Goal: Task Accomplishment & Management: Complete application form

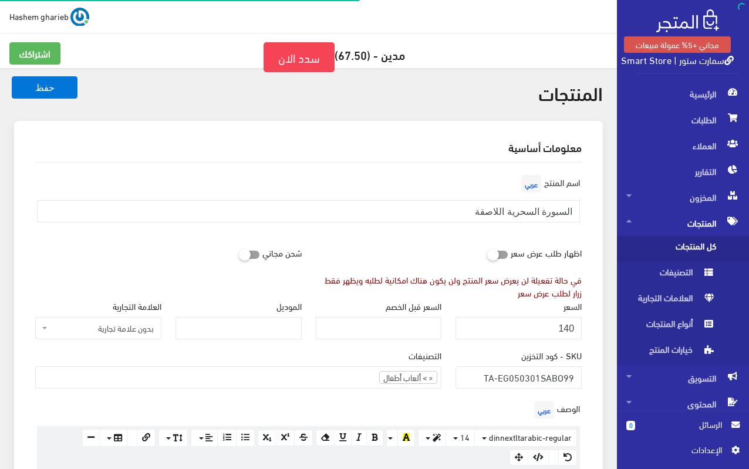
select select
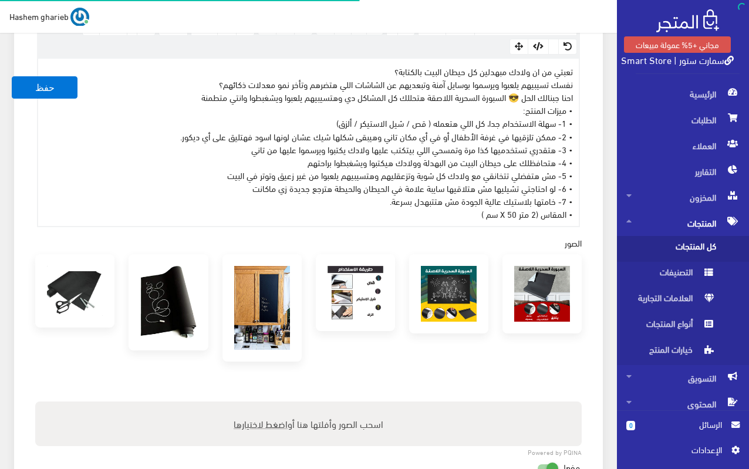
scroll to position [345, 0]
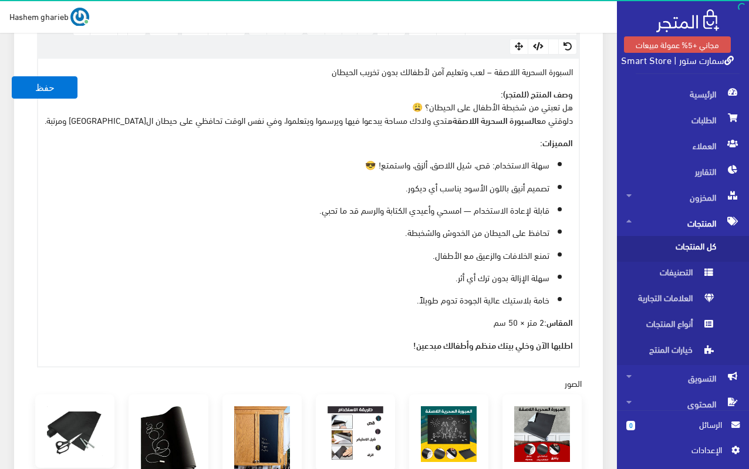
click at [462, 346] on strong "اطلبها الآن وخلي بيتك منظم وأطفالك مبدعين!" at bounding box center [493, 344] width 160 height 13
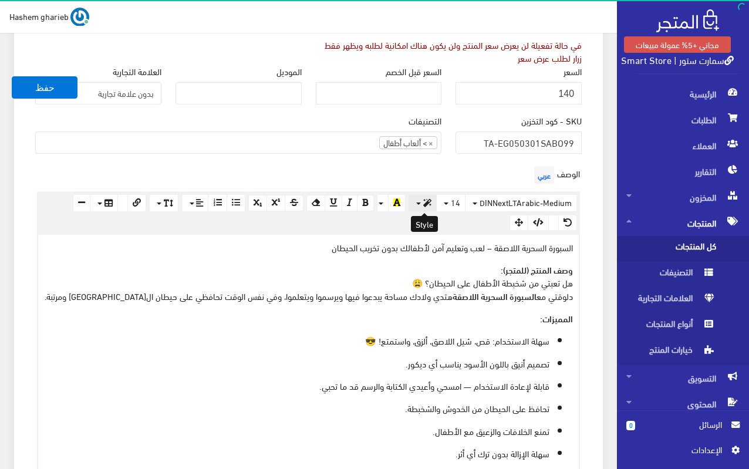
click at [423, 206] on button "button" at bounding box center [423, 203] width 28 height 18
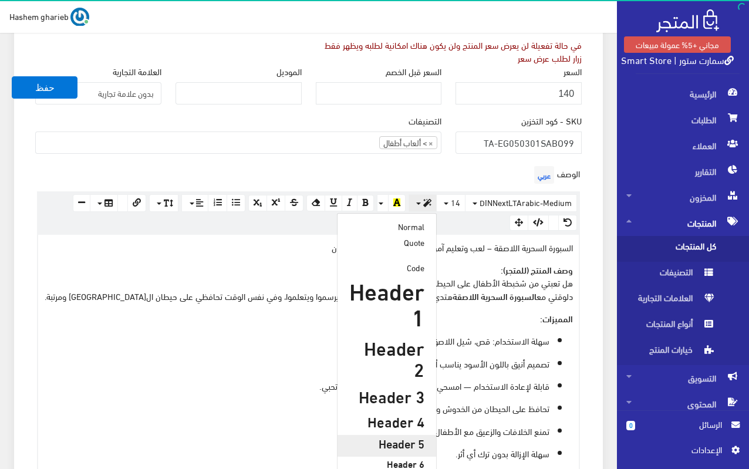
click at [405, 437] on h5 "Header 5" at bounding box center [386, 443] width 75 height 13
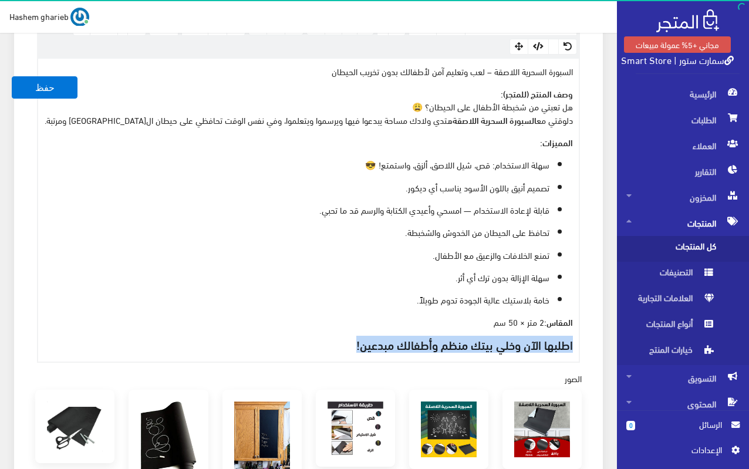
click at [391, 267] on ul "سهلة الاستخدام: قص، شيل اللاصق، ألزق، واستمتع! 😎 تصميم أنيق باللون الأسود يناسب…" at bounding box center [308, 232] width 529 height 148
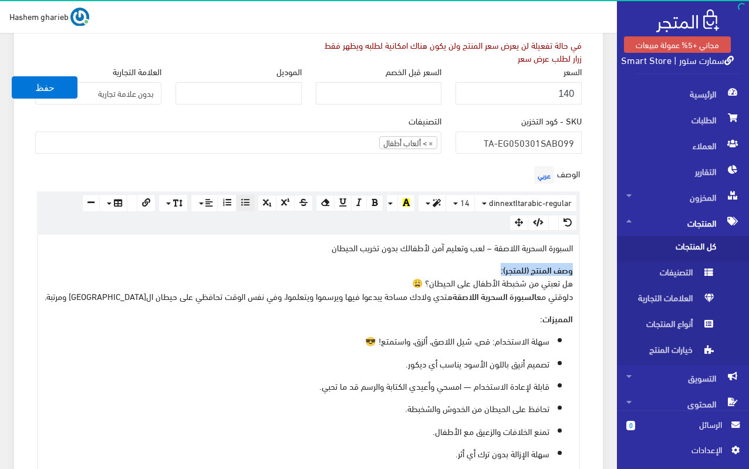
drag, startPoint x: 520, startPoint y: 267, endPoint x: 581, endPoint y: 267, distance: 61.7
click at [581, 267] on div "الوصف عربي × Insert Image Select from files Image URL Insert Image × Insert Lin…" at bounding box center [308, 351] width 561 height 376
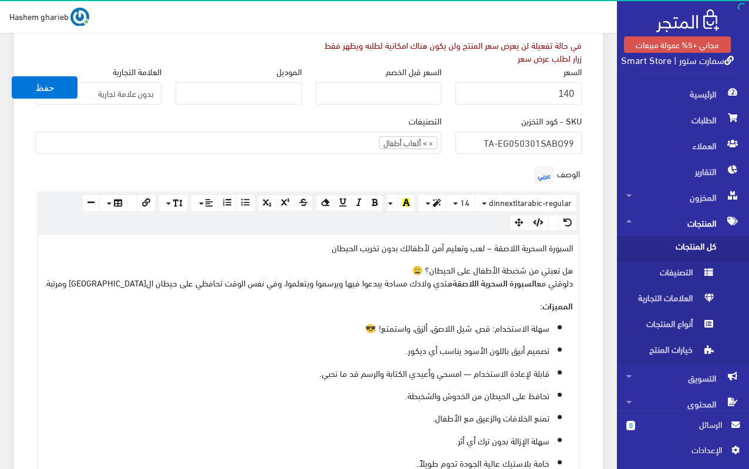
click at [433, 243] on p "السبورة السحرية اللاصقة – لعب وتعليم آمن لأطفالك بدون تخريب الحيطان" at bounding box center [308, 247] width 529 height 13
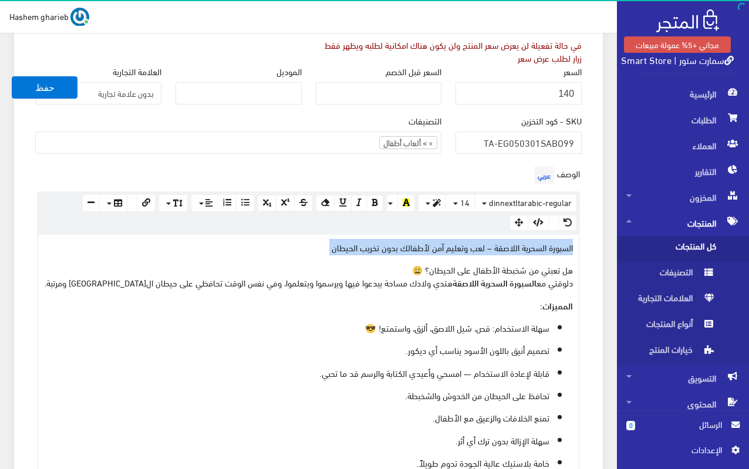
click at [433, 243] on p "السبورة السحرية اللاصقة – لعب وتعليم آمن لأطفالك بدون تخريب الحيطان" at bounding box center [308, 247] width 529 height 13
click at [432, 200] on button "button" at bounding box center [432, 203] width 28 height 18
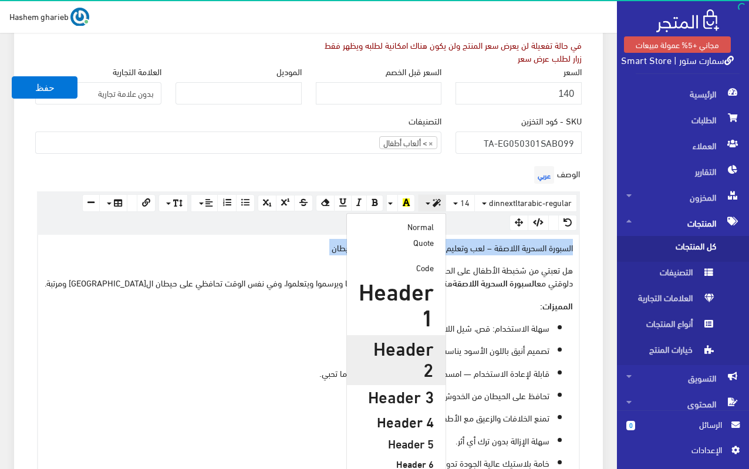
scroll to position [470, 0]
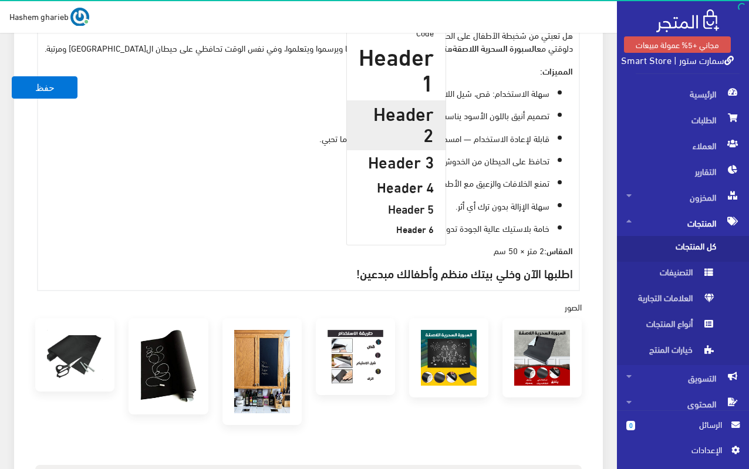
click at [400, 114] on h2 "Header 2" at bounding box center [396, 123] width 75 height 42
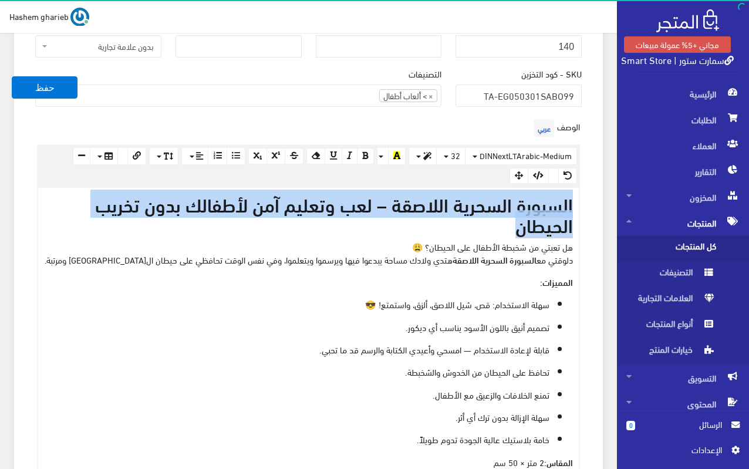
scroll to position [457, 0]
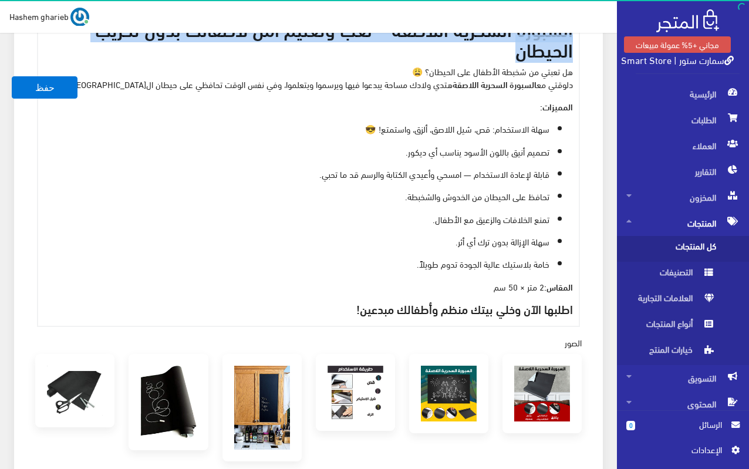
click at [448, 132] on p "سهلة الاستخدام: قص، شيل اللاصق، ألزق، واستمتع! 😎" at bounding box center [297, 128] width 506 height 13
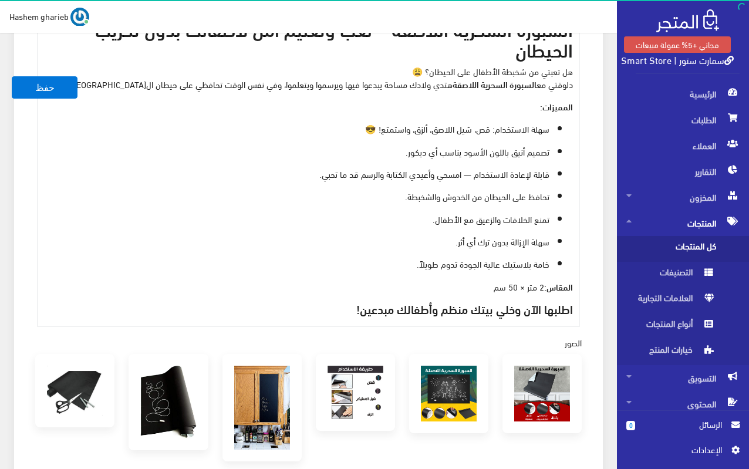
scroll to position [340, 0]
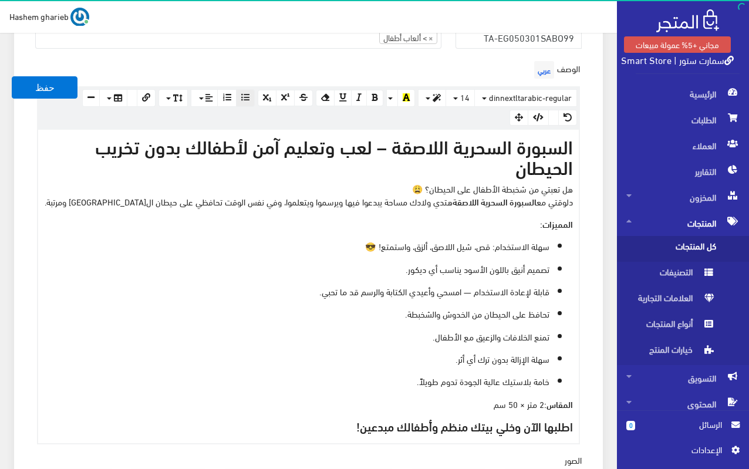
drag, startPoint x: 424, startPoint y: 189, endPoint x: 584, endPoint y: 190, distance: 159.7
click at [584, 190] on div "الوصف عربي × Insert Image Select from files Image URL Insert Image × Insert Lin…" at bounding box center [308, 251] width 561 height 386
click at [430, 96] on button "button" at bounding box center [432, 98] width 28 height 18
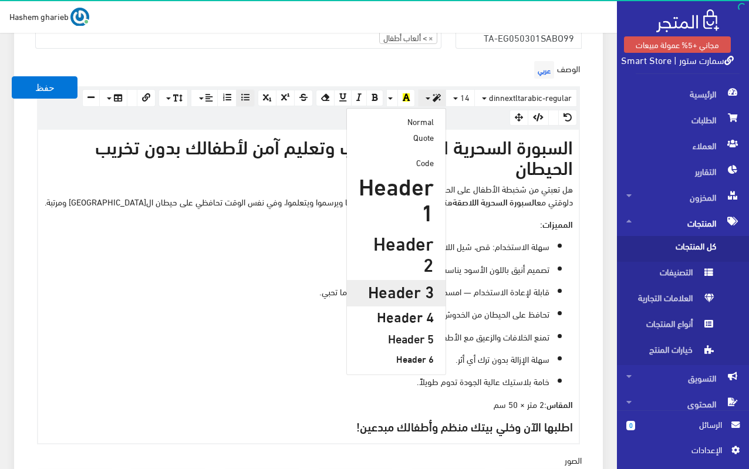
click at [403, 282] on h3 "Header 3" at bounding box center [396, 291] width 75 height 18
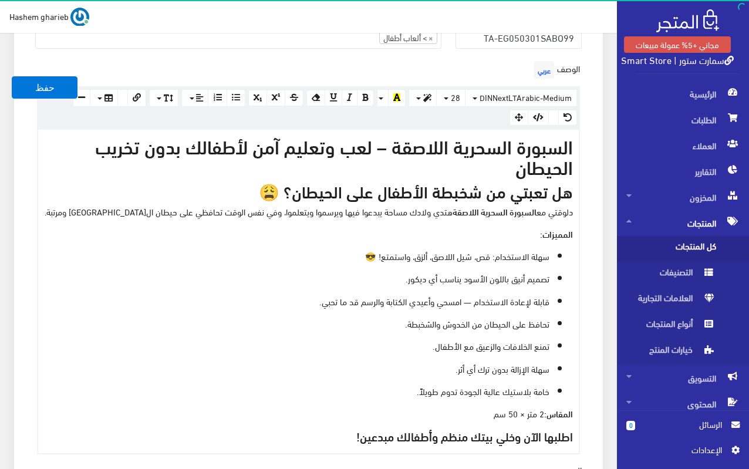
click at [528, 272] on p "تصميم أنيق باللون الأسود يناسب أي ديكور." at bounding box center [297, 278] width 506 height 13
drag, startPoint x: 521, startPoint y: 232, endPoint x: 623, endPoint y: 235, distance: 102.2
click at [623, 235] on div "مجاني +5% عمولة مبيعات سمارت ستور | Smart Store الرئيسية الطلبات 0 " at bounding box center [374, 468] width 749 height 1617
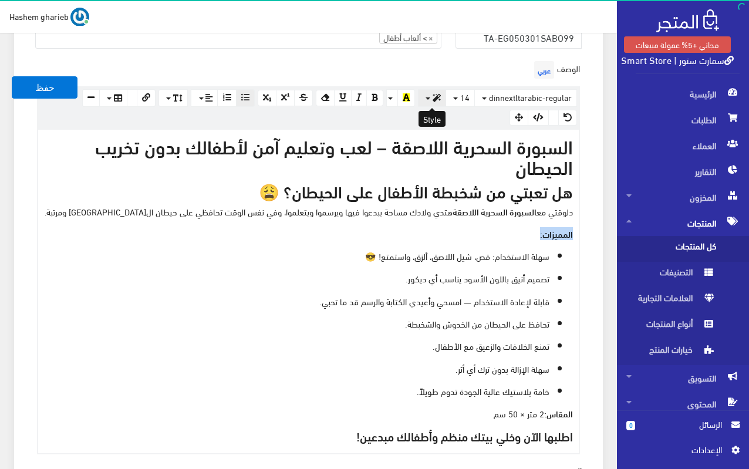
click at [429, 96] on button "button" at bounding box center [432, 98] width 28 height 18
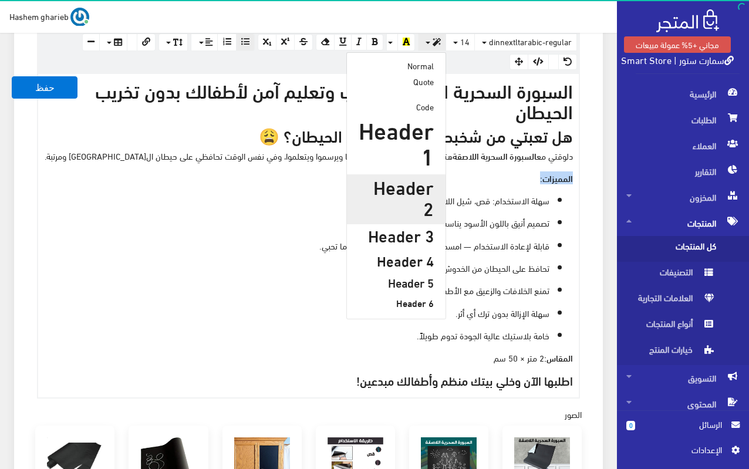
scroll to position [399, 0]
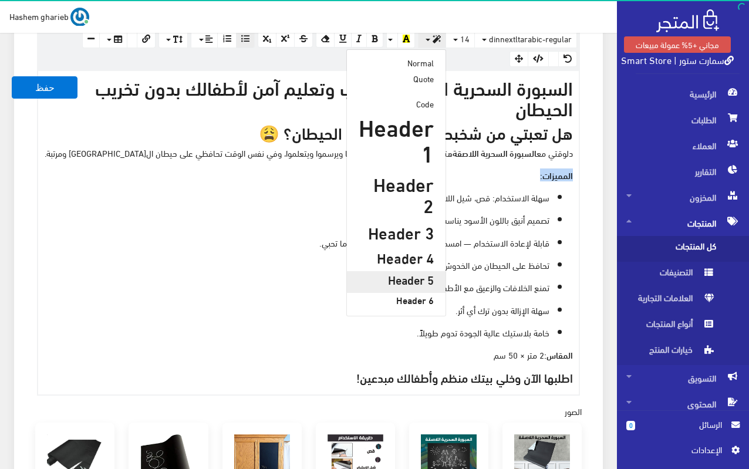
click at [415, 273] on h5 "Header 5" at bounding box center [396, 279] width 75 height 13
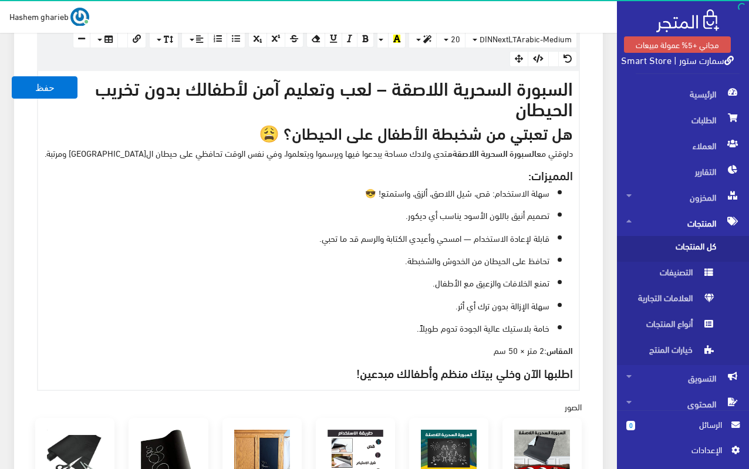
click at [484, 256] on p "تحافظ على الحيطان من الخدوش والشخبطة." at bounding box center [297, 260] width 506 height 13
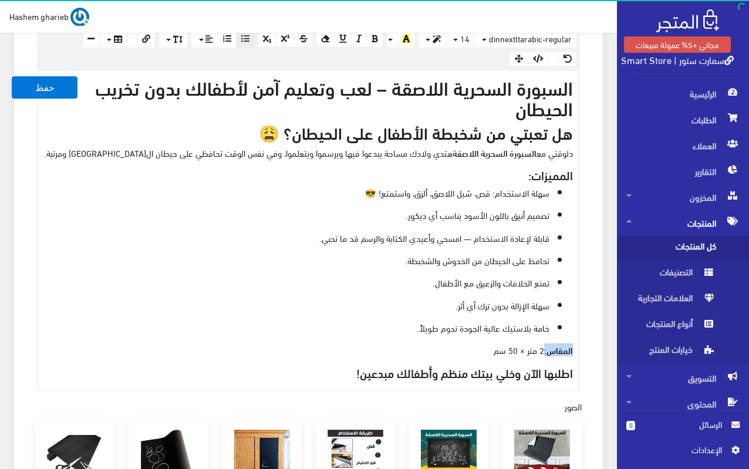
drag, startPoint x: 545, startPoint y: 349, endPoint x: 578, endPoint y: 348, distance: 32.9
click at [578, 348] on div "السبورة السحرية اللاصقة – لعب وتعليم آمن لأطفالك بدون تخريب الحيطان هل تعبتي من…" at bounding box center [308, 230] width 541 height 319
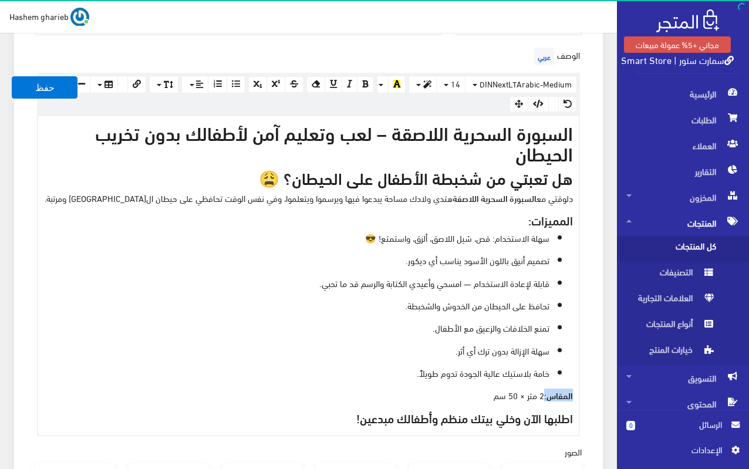
scroll to position [340, 0]
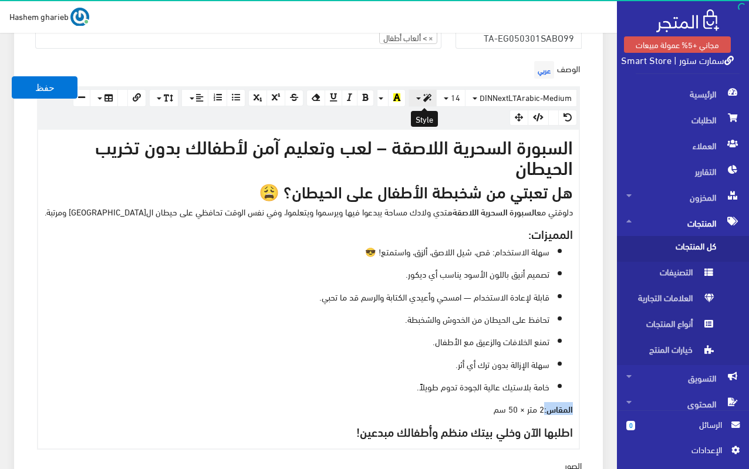
click at [423, 100] on button "button" at bounding box center [423, 98] width 28 height 18
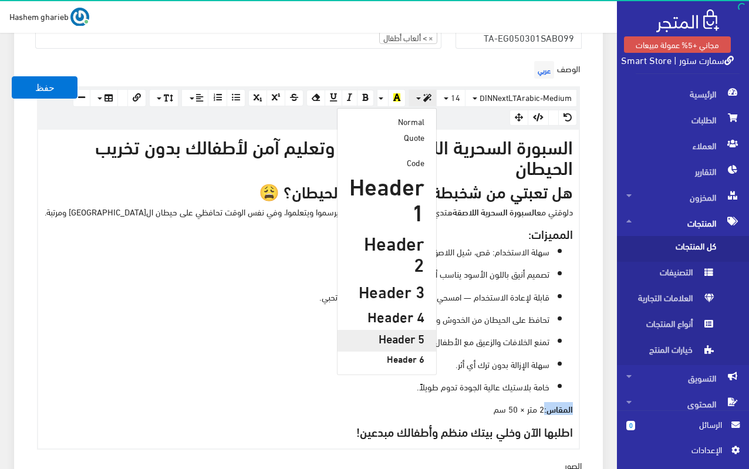
click at [405, 332] on h5 "Header 5" at bounding box center [386, 338] width 75 height 13
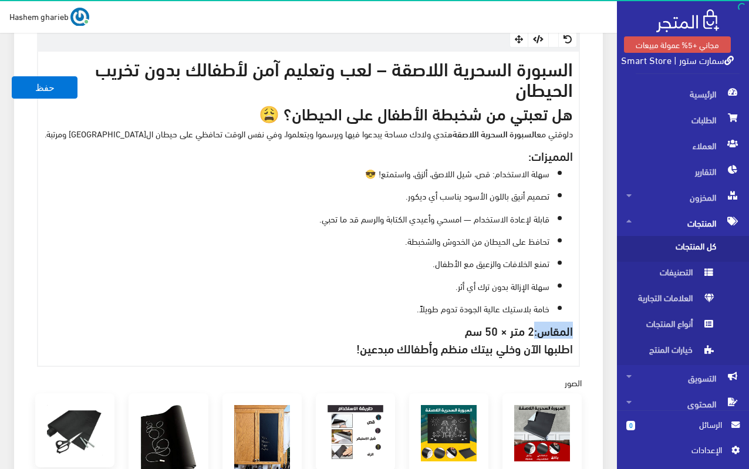
scroll to position [516, 0]
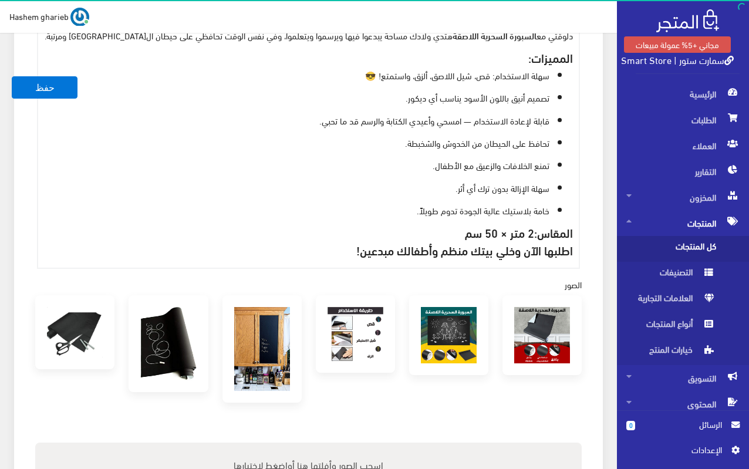
click at [361, 256] on strong "اطلبها الآن وخلي بيتك منظم وأطفالك مبدعين!" at bounding box center [464, 249] width 217 height 17
drag, startPoint x: 455, startPoint y: 233, endPoint x: 531, endPoint y: 233, distance: 76.3
click at [531, 233] on h5 "المقاس: 2 متر × 50 سم" at bounding box center [308, 232] width 529 height 13
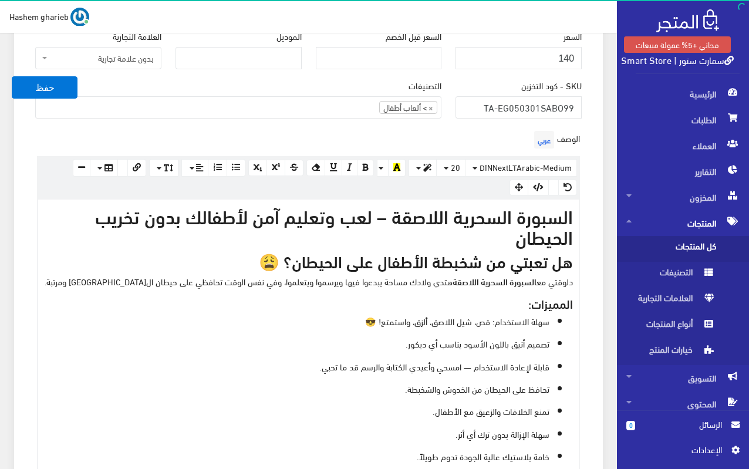
scroll to position [223, 0]
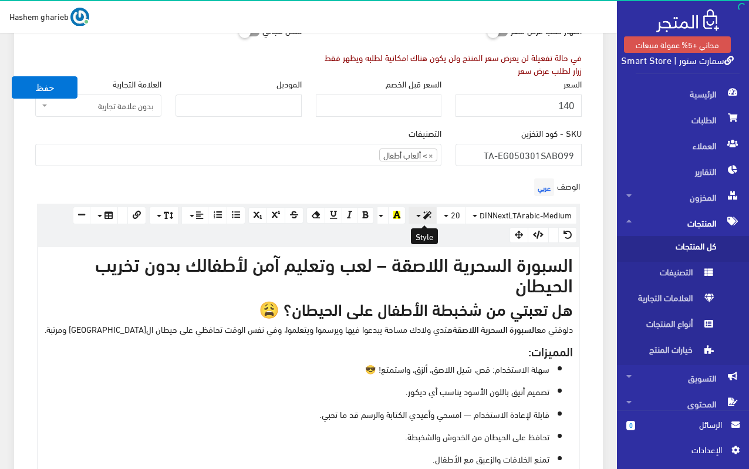
click at [423, 213] on button "button" at bounding box center [423, 216] width 28 height 18
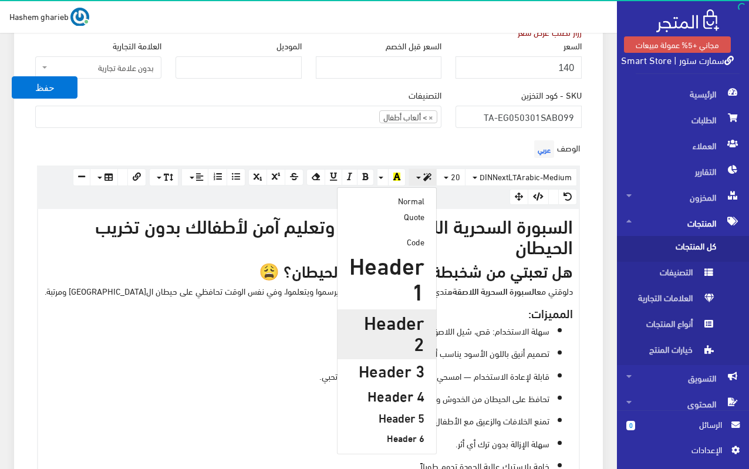
scroll to position [281, 0]
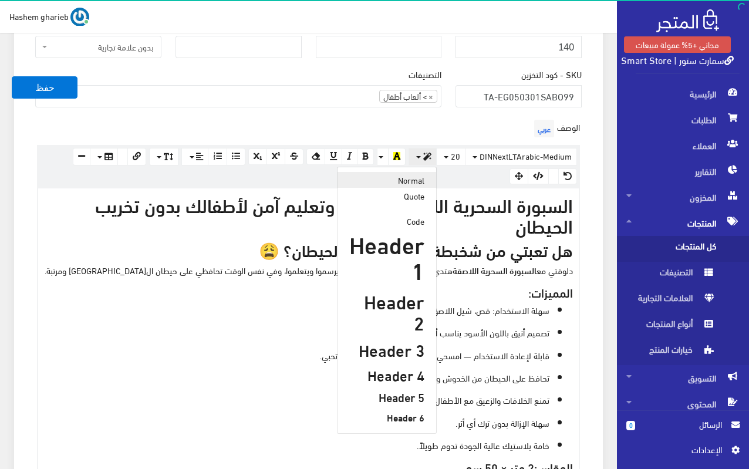
click at [401, 175] on link "Normal" at bounding box center [387, 180] width 99 height 16
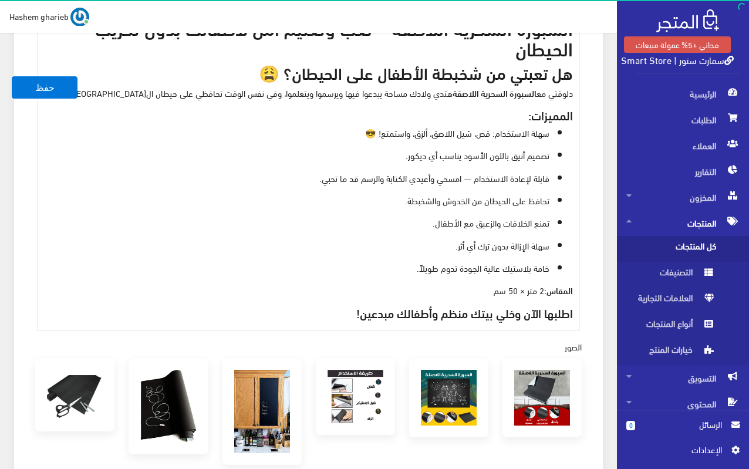
scroll to position [581, 0]
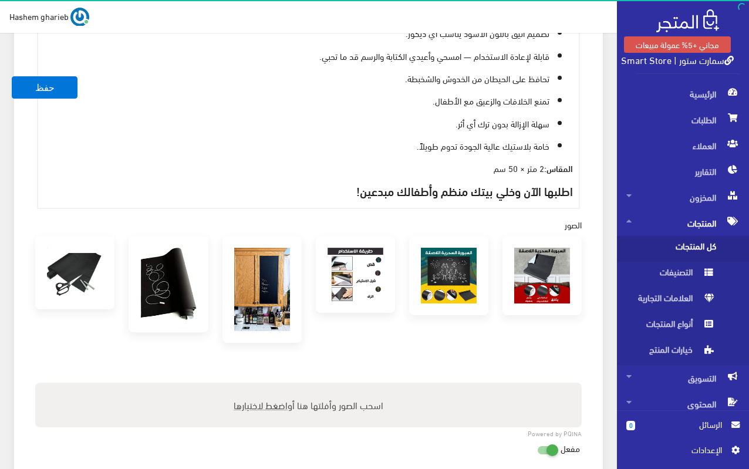
click at [341, 125] on p "سهلة الإزالة بدون ترك أي أثر." at bounding box center [297, 123] width 506 height 13
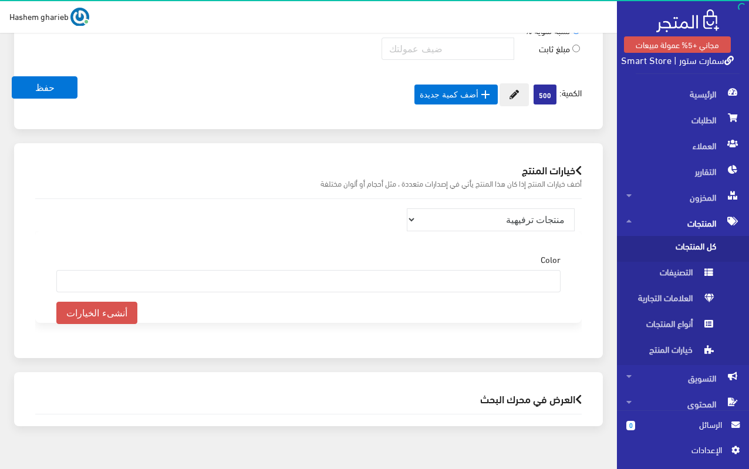
scroll to position [1142, 0]
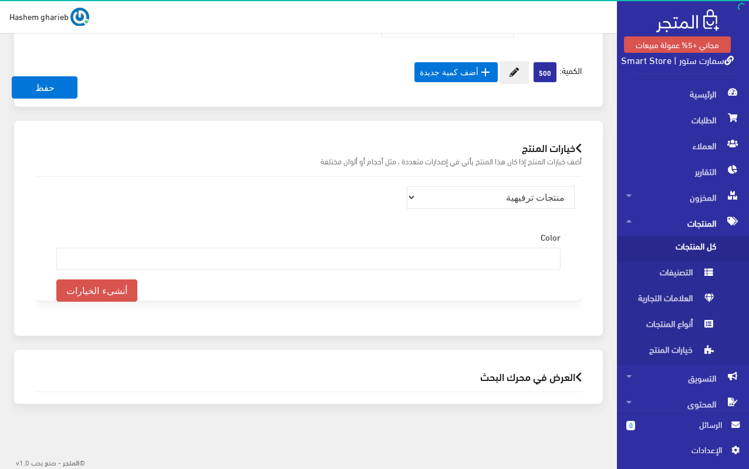
click at [506, 378] on h2 "العرض في محرك البحث" at bounding box center [308, 376] width 547 height 11
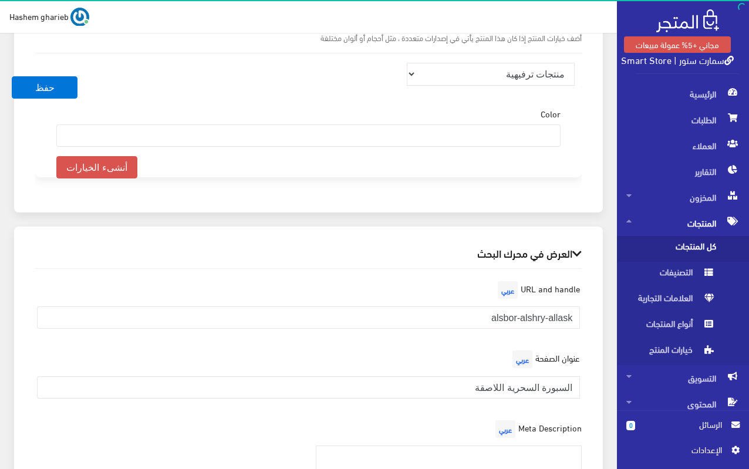
scroll to position [1436, 0]
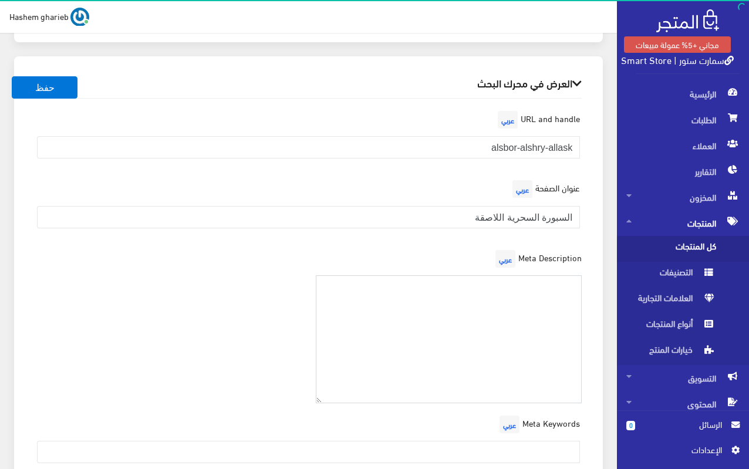
click at [502, 286] on textarea at bounding box center [449, 339] width 267 height 129
paste textarea "اشتري السبورة السحرية اللاصقة بحجم 2×0.5 متر، تصميم أنيق أسود، قابلة لإعادة الا…"
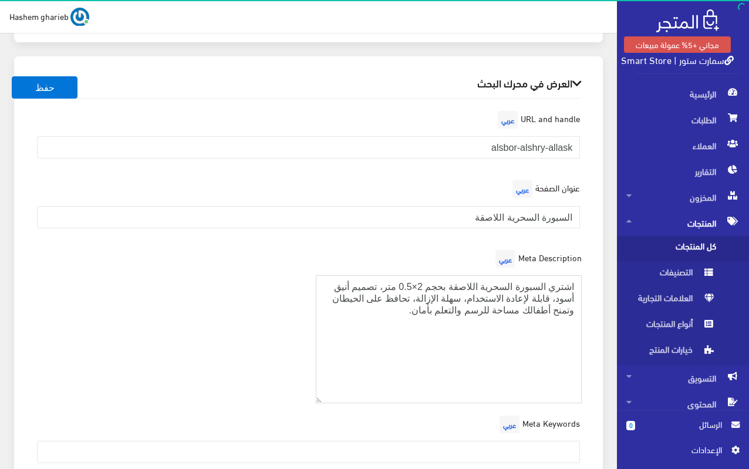
type textarea "اشتري السبورة السحرية اللاصقة بحجم 2×0.5 متر، تصميم أنيق أسود، قابلة لإعادة الا…"
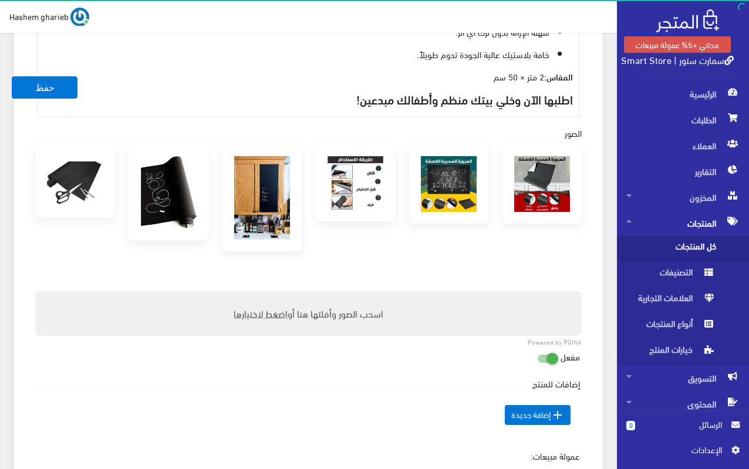
scroll to position [379, 0]
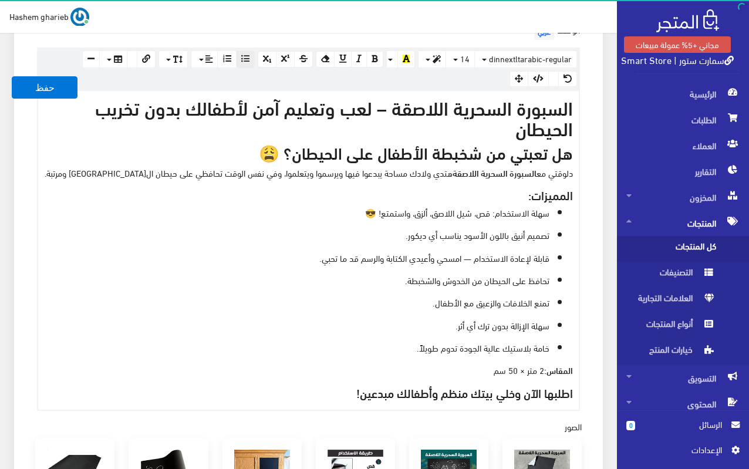
click at [413, 312] on ul "سهلة الاستخدام: قص، شيل اللاصق، ألزق، واستمتع! 😎 تصميم أنيق باللون الأسود يناسب…" at bounding box center [308, 280] width 529 height 148
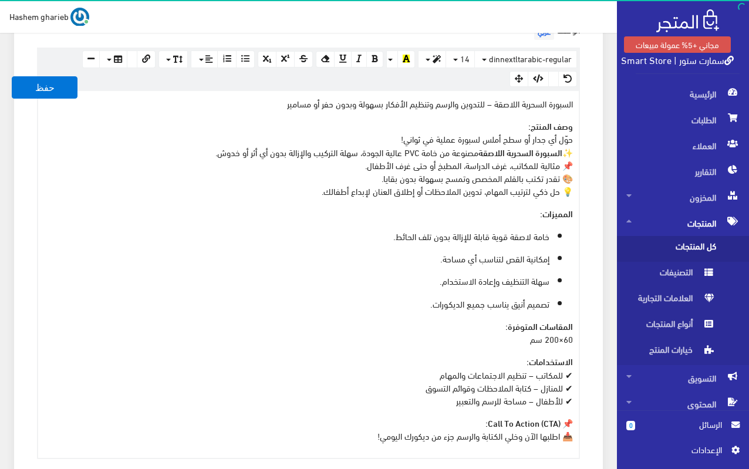
click at [492, 112] on div "السبورة السحرية اللاصقة – للتدوين والرسم وتنظيم الأفكار بسهولة وبدون حفر أو مسا…" at bounding box center [308, 274] width 541 height 367
click at [492, 103] on p "السبورة السحرية اللاصقة – للتدوين والرسم وتنظيم الأفكار بسهولة وبدون حفر أو مسا…" at bounding box center [308, 103] width 529 height 13
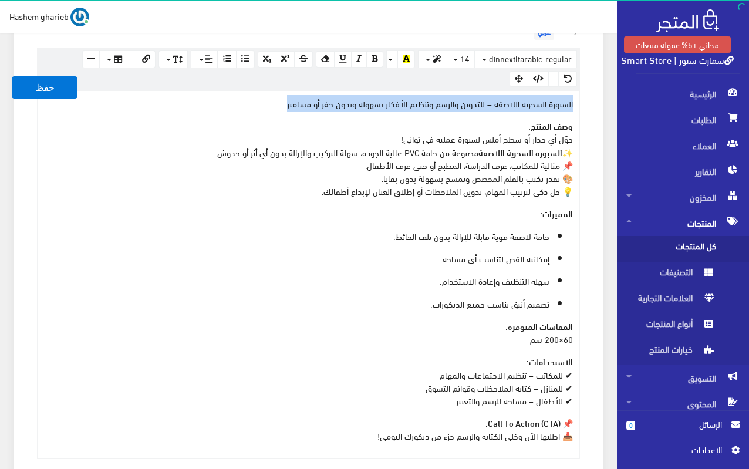
click at [492, 103] on p "السبورة السحرية اللاصقة – للتدوين والرسم وتنظيم الأفكار بسهولة وبدون حفر أو مسا…" at bounding box center [308, 103] width 529 height 13
click at [434, 55] on icon "button" at bounding box center [437, 59] width 8 height 8
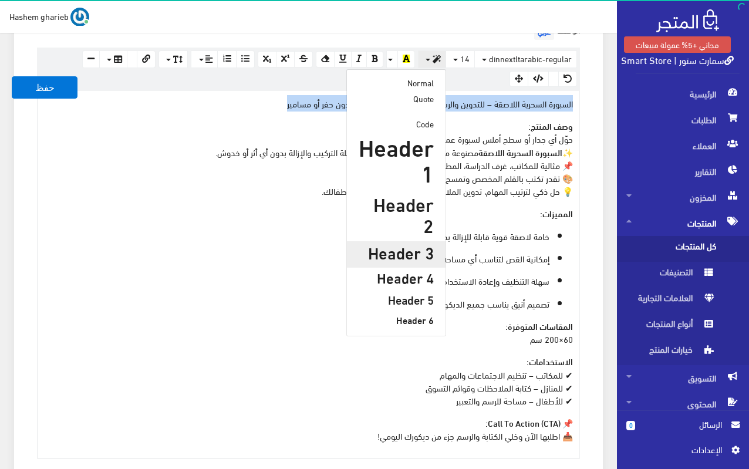
click at [404, 243] on h3 "Header 3" at bounding box center [396, 252] width 75 height 18
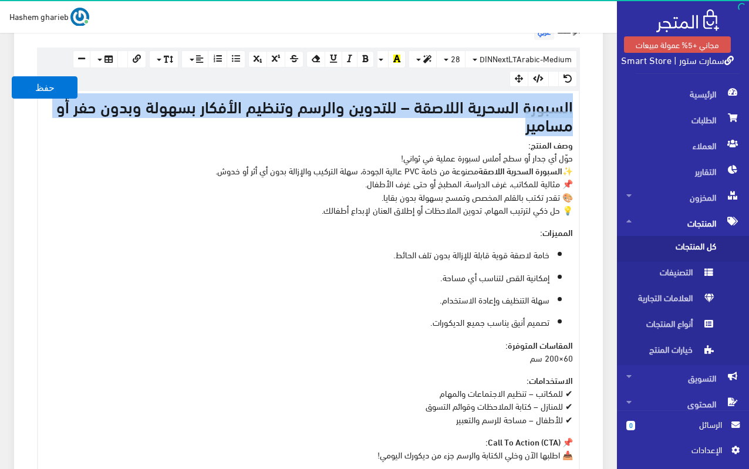
click at [491, 158] on p "وصف المنتج: حوّل أي جدار أو سطح أملس لسبورة عملية في ثواني! ✨ السبورة السحرية ا…" at bounding box center [308, 177] width 529 height 78
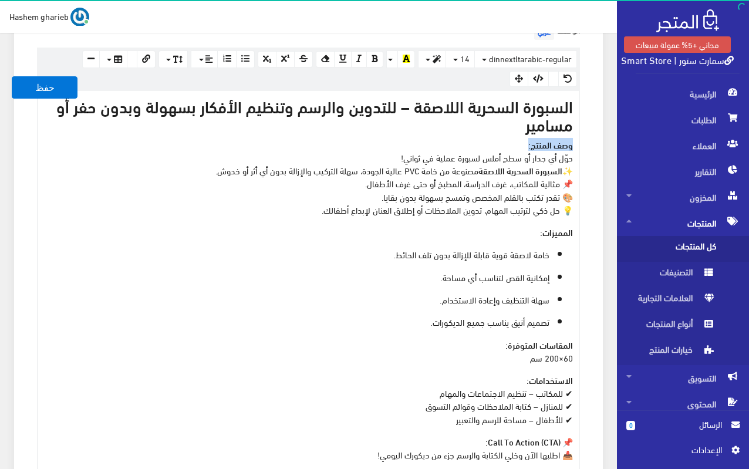
drag, startPoint x: 516, startPoint y: 141, endPoint x: 581, endPoint y: 144, distance: 64.7
click at [581, 144] on div "الوصف عربي × Insert Image Select from files Image URL Insert Image × Insert Lin…" at bounding box center [308, 248] width 561 height 458
click at [431, 55] on button "button" at bounding box center [432, 60] width 28 height 18
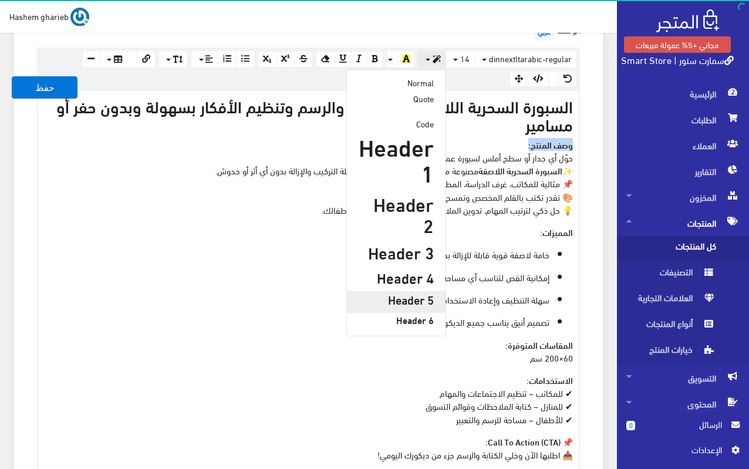
click at [419, 293] on h5 "Header 5" at bounding box center [396, 299] width 75 height 13
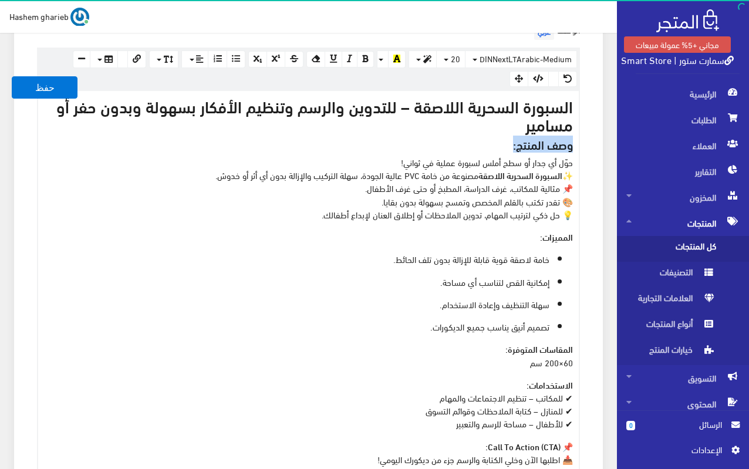
scroll to position [438, 0]
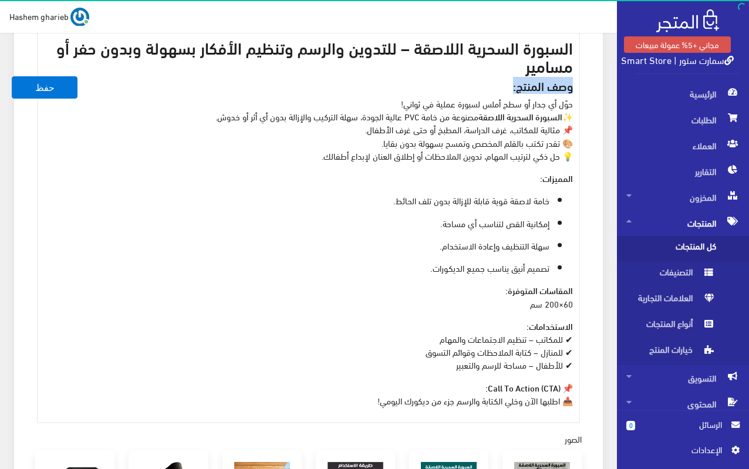
click at [506, 179] on p "المميزات:" at bounding box center [308, 177] width 529 height 13
drag, startPoint x: 521, startPoint y: 174, endPoint x: 577, endPoint y: 176, distance: 55.8
click at [577, 176] on div "السبورة السحرية اللاصقة – للتدوين والرسم وتنظيم الأفكار بسهولة وبدون حفر أو مسا…" at bounding box center [308, 227] width 541 height 390
click at [567, 181] on strong "المميزات:" at bounding box center [556, 177] width 33 height 13
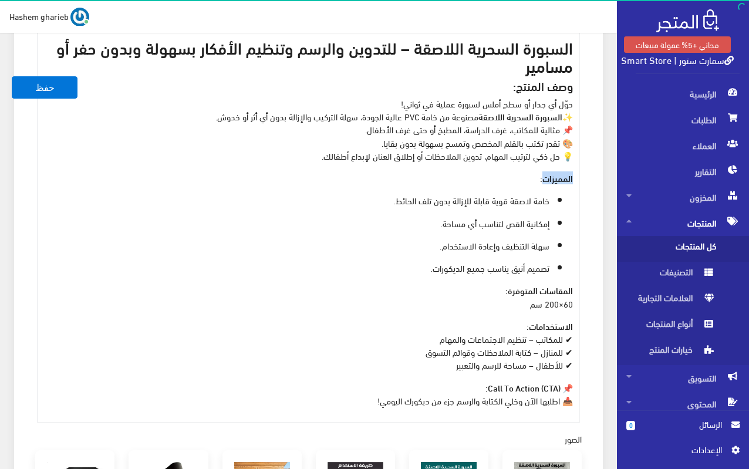
click at [567, 181] on strong "المميزات:" at bounding box center [556, 177] width 33 height 13
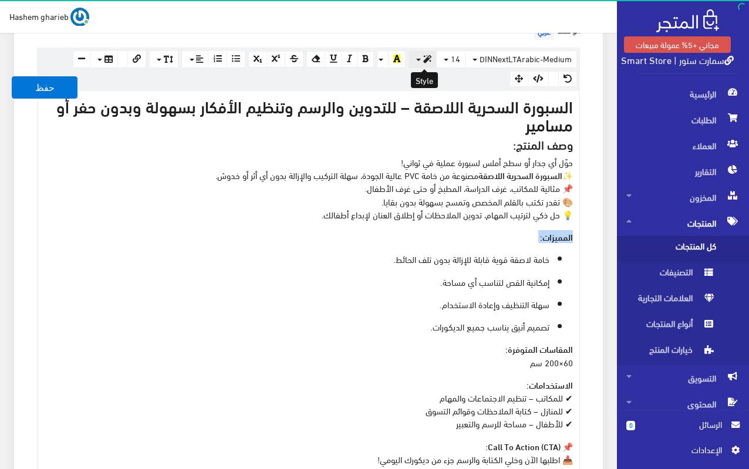
click at [416, 56] on button "button" at bounding box center [423, 60] width 28 height 18
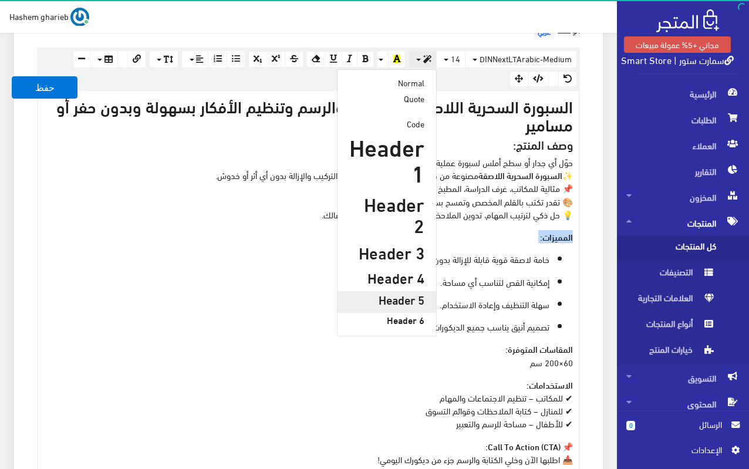
click at [402, 293] on h5 "Header 5" at bounding box center [386, 299] width 75 height 13
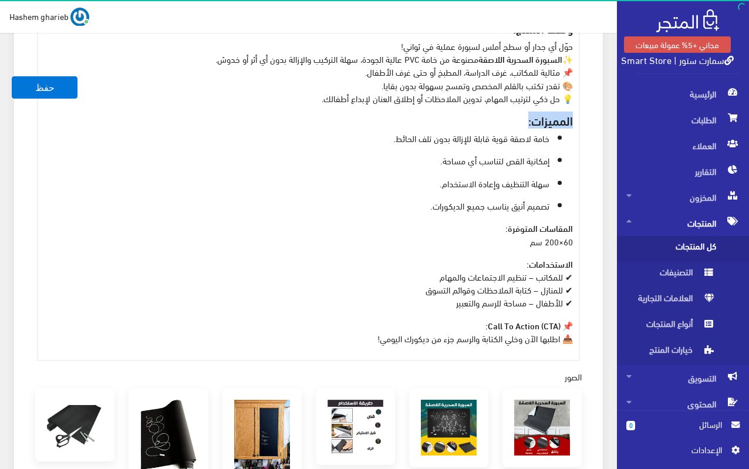
scroll to position [496, 0]
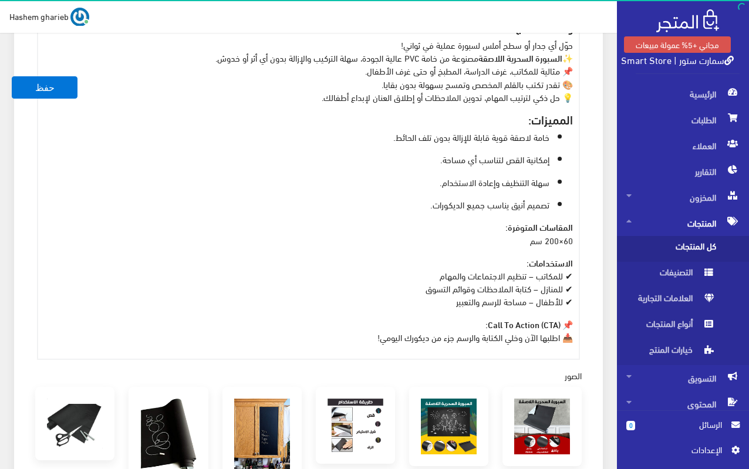
click at [496, 223] on p "المقاسات المتوفرة: 60×200 سم" at bounding box center [308, 233] width 529 height 26
drag, startPoint x: 499, startPoint y: 226, endPoint x: 588, endPoint y: 227, distance: 89.3
click at [588, 227] on div "الوصف عربي × Insert Image Select from files Image URL Insert Image × Insert Lin…" at bounding box center [308, 131] width 561 height 458
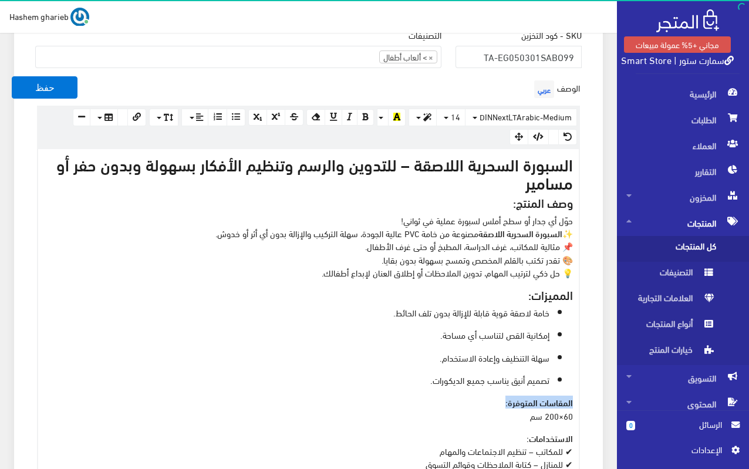
scroll to position [320, 0]
click at [413, 113] on button "button" at bounding box center [423, 118] width 28 height 18
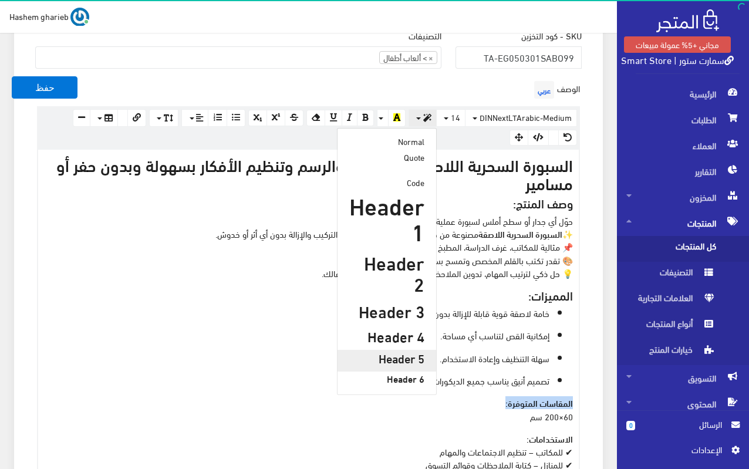
click at [414, 352] on h5 "Header 5" at bounding box center [386, 358] width 75 height 13
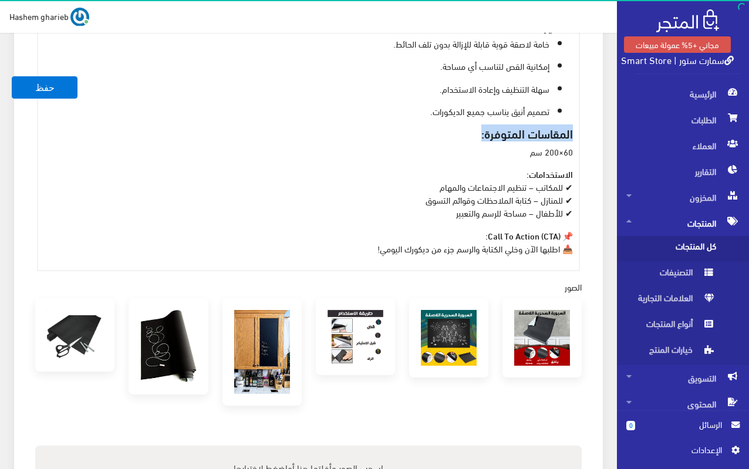
scroll to position [614, 0]
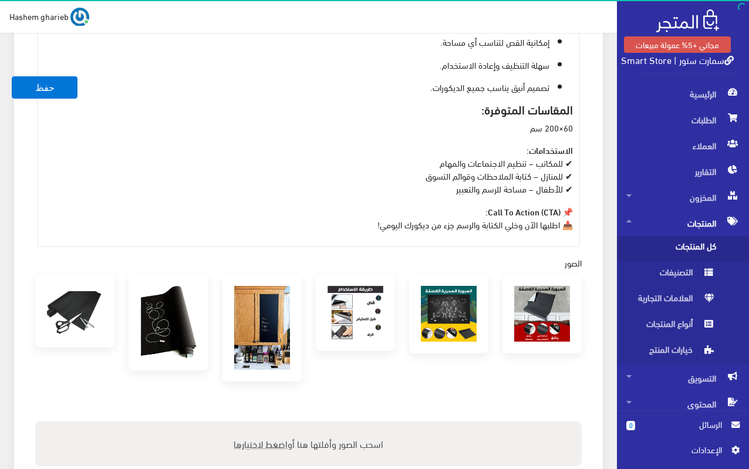
click at [531, 151] on strong "الاستخدامات:" at bounding box center [550, 149] width 46 height 13
drag, startPoint x: 494, startPoint y: 137, endPoint x: 594, endPoint y: 165, distance: 103.0
click at [594, 165] on div "معلومات أساسية اسم المنتج عربي السبورة السحرية اللاصقة اظهار طلب عرض سعر في حال…" at bounding box center [308, 106] width 589 height 1199
click at [544, 150] on strong "الاستخدامات:" at bounding box center [550, 149] width 46 height 13
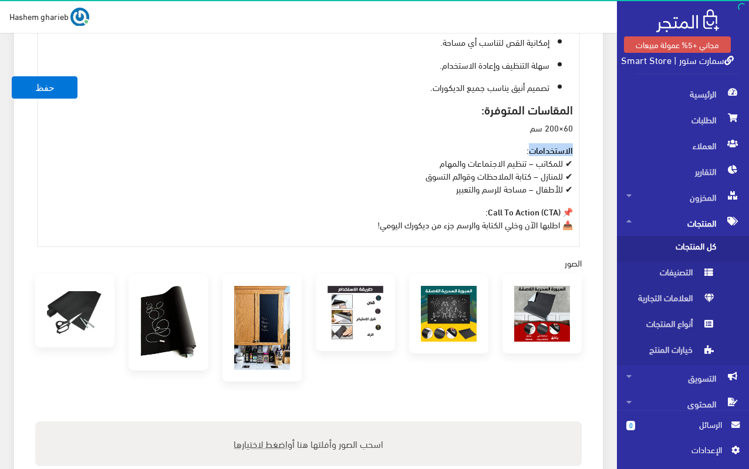
click at [544, 150] on strong "الاستخدامات:" at bounding box center [550, 149] width 46 height 13
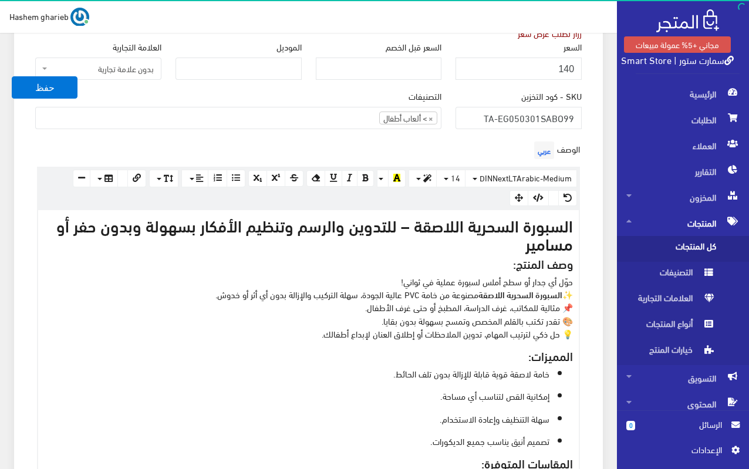
scroll to position [203, 0]
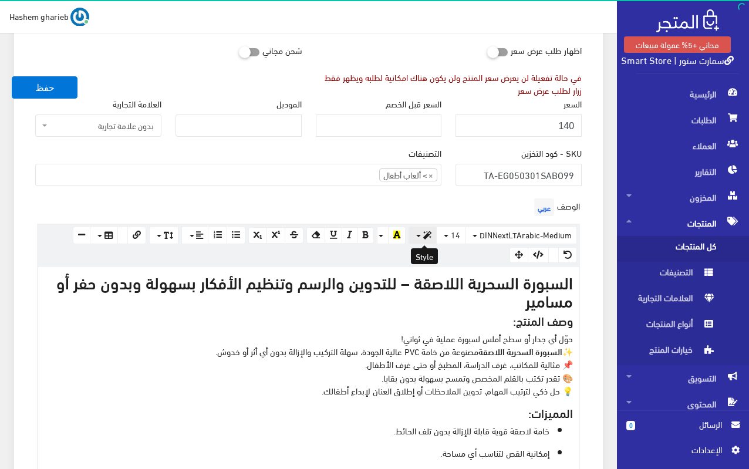
click at [419, 228] on button "button" at bounding box center [423, 236] width 28 height 18
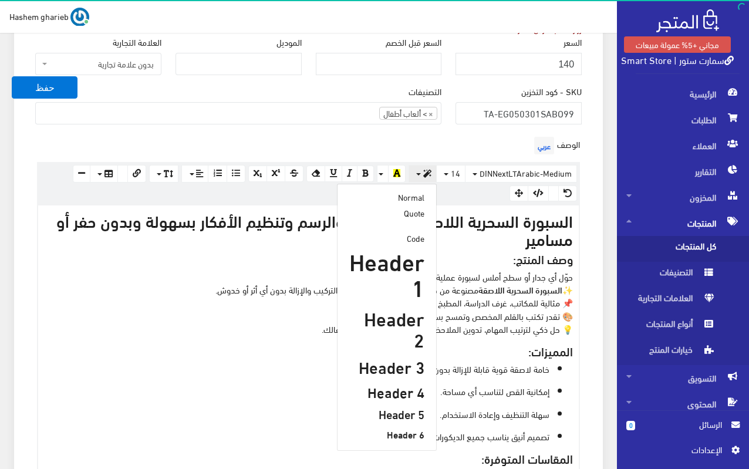
scroll to position [320, 0]
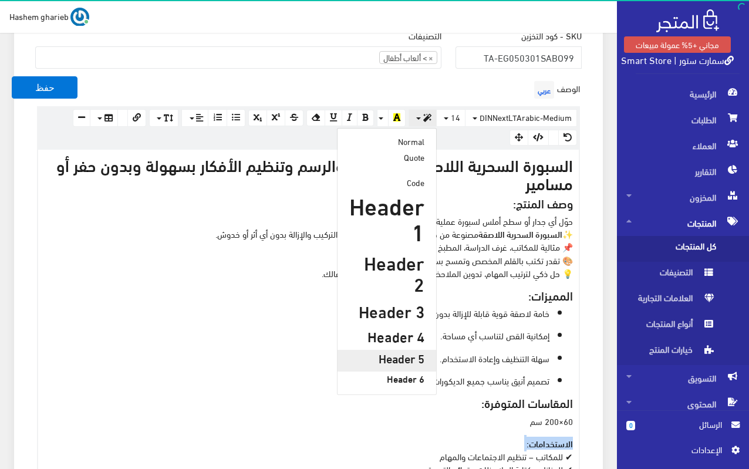
click at [407, 352] on h5 "Header 5" at bounding box center [386, 358] width 75 height 13
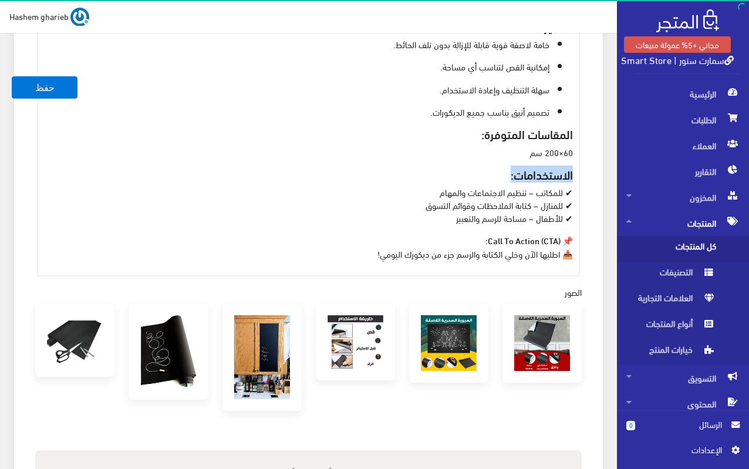
scroll to position [614, 0]
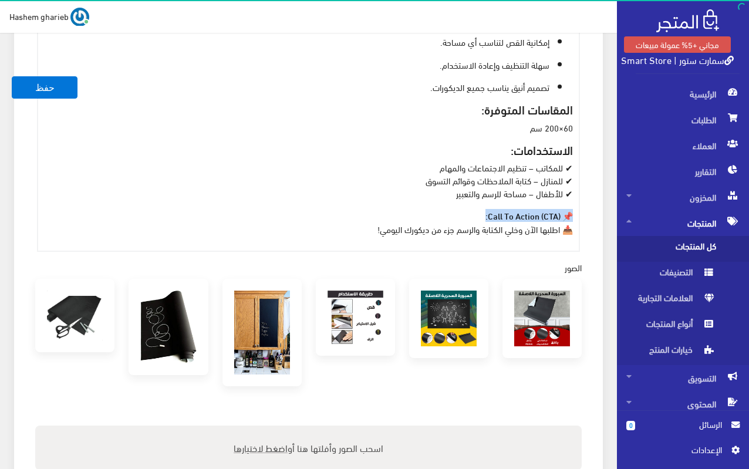
drag, startPoint x: 470, startPoint y: 214, endPoint x: 587, endPoint y: 215, distance: 116.3
click at [587, 215] on div "الوصف عربي × Insert Image Select from files Image URL Insert Image × Insert Lin…" at bounding box center [308, 17] width 561 height 467
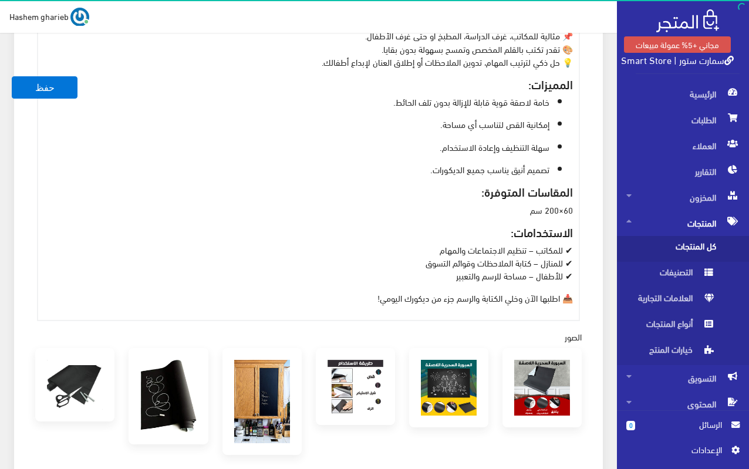
scroll to position [203, 0]
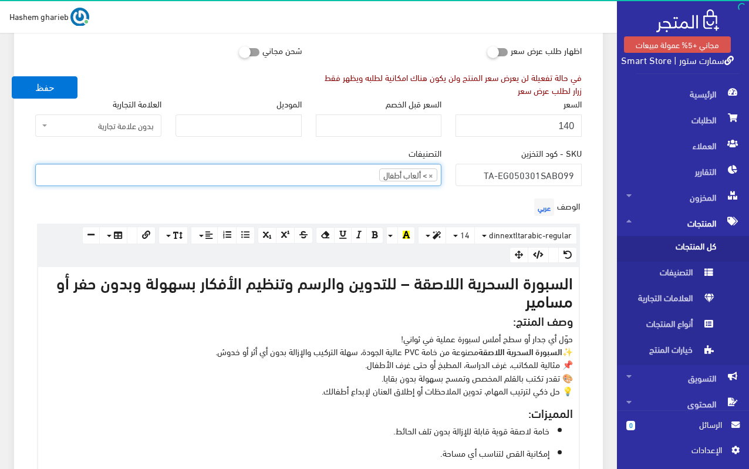
click at [332, 173] on ul "× > ألعاب أطفال" at bounding box center [238, 173] width 405 height 19
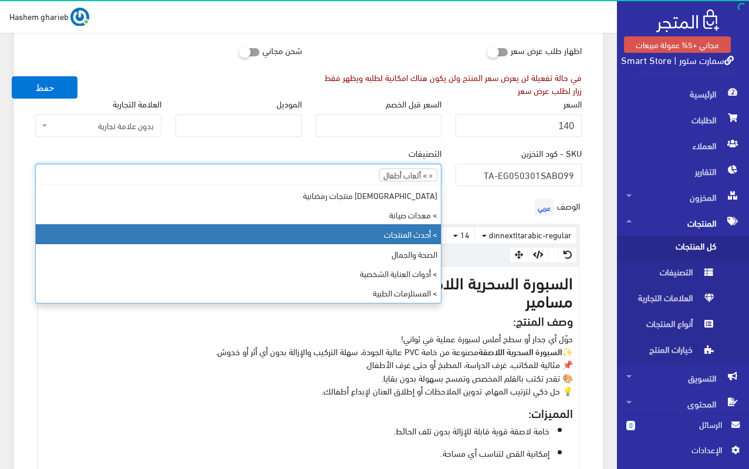
scroll to position [0, 0]
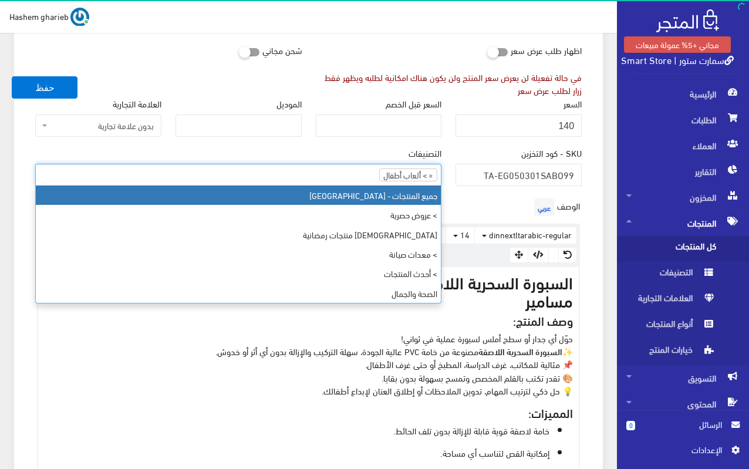
select select "403"
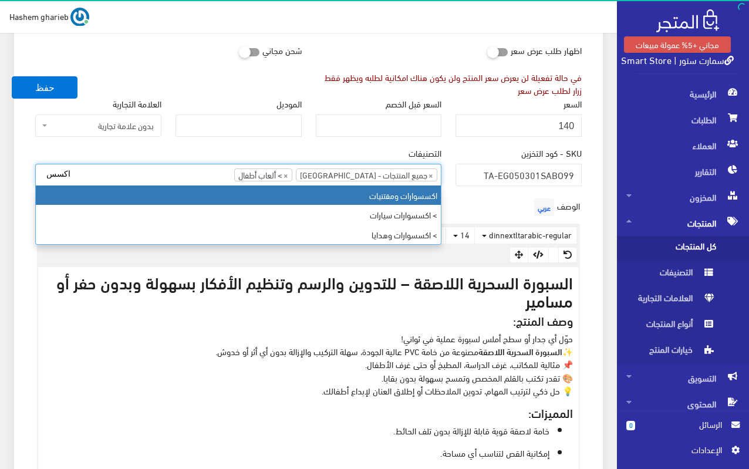
type input "اكسس"
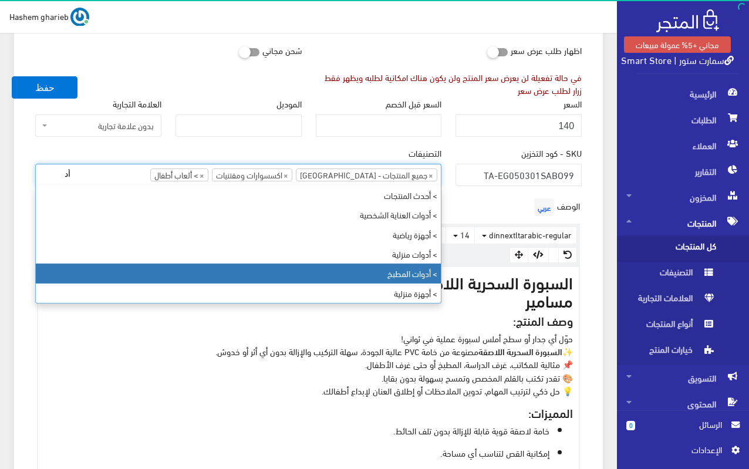
scroll to position [0, 0]
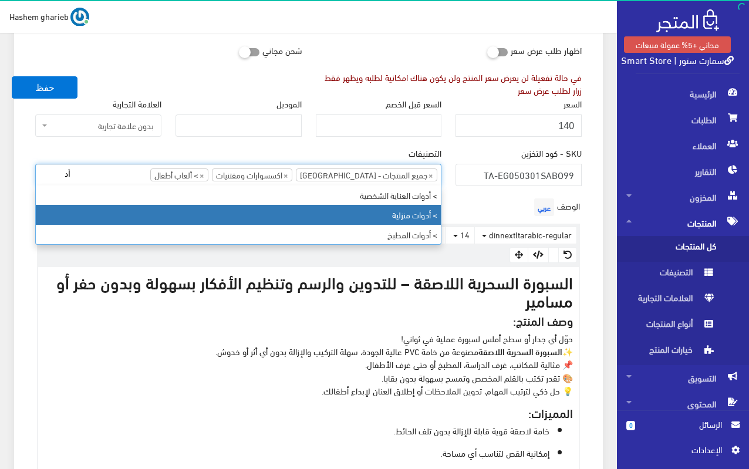
type input "أد"
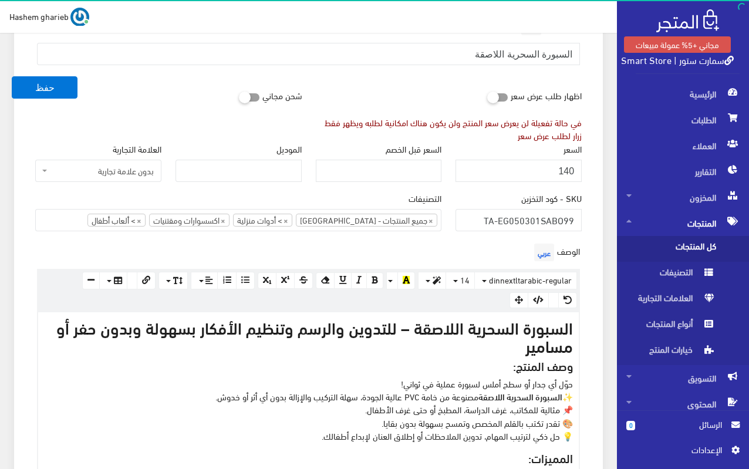
scroll to position [144, 0]
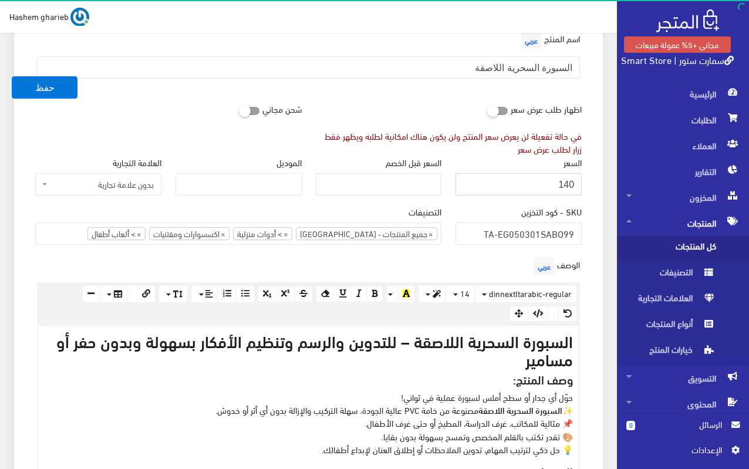
drag, startPoint x: 530, startPoint y: 183, endPoint x: 582, endPoint y: 187, distance: 51.9
click at [582, 187] on input "140" at bounding box center [519, 184] width 126 height 22
type input "175"
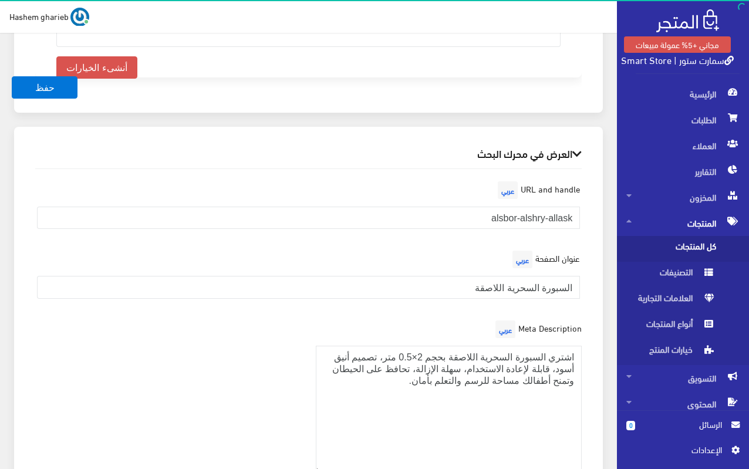
scroll to position [1436, 0]
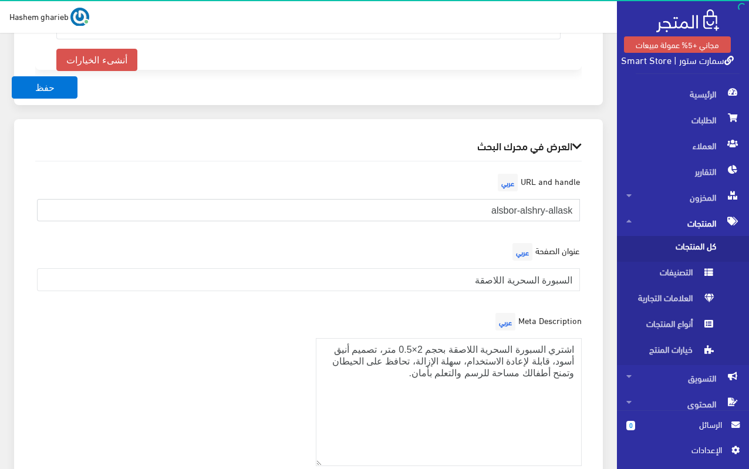
drag, startPoint x: 502, startPoint y: 218, endPoint x: 586, endPoint y: 236, distance: 85.8
click at [586, 236] on div "URL and handle عربي alsbor-alshry-allask" at bounding box center [308, 205] width 561 height 69
paste input "saboura-sehriya-lasqa"
type input "saboura-sehriya-lasqa"
click at [433, 274] on input "السبورة السحرية اللاصقة" at bounding box center [308, 279] width 543 height 22
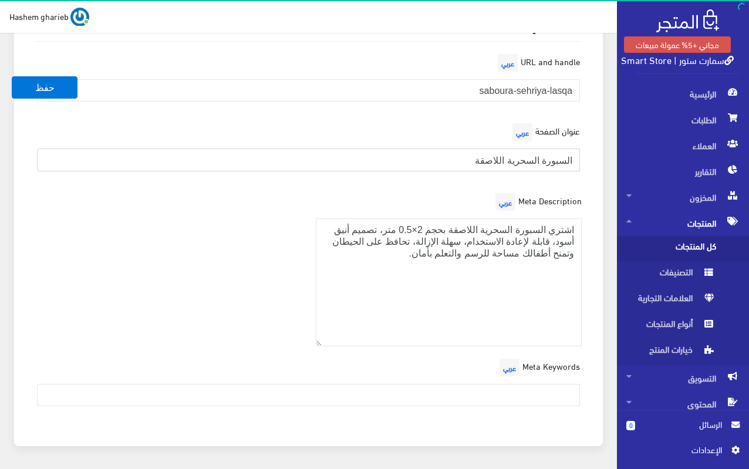
scroll to position [1598, 0]
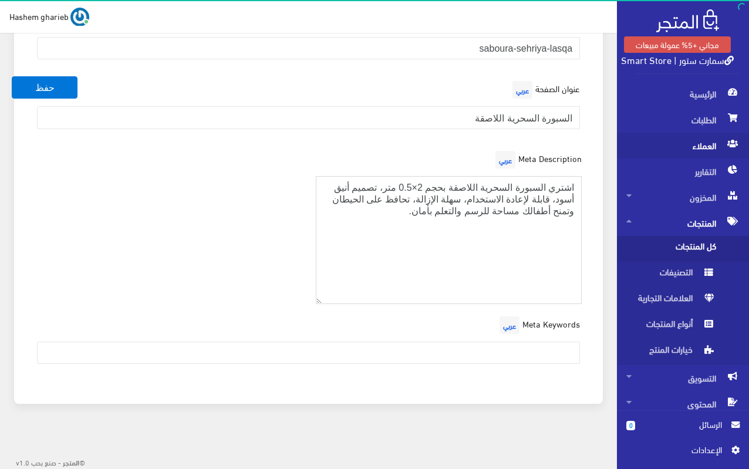
drag, startPoint x: 391, startPoint y: 218, endPoint x: 675, endPoint y: 149, distance: 292.7
paste textarea "صل على السبورة السحرية اللاصقة لكتابة الملاحظات والرسم وتنظيم المهام بسهولة. خا…"
type textarea "احصل على السبورة السحرية اللاصقة لكتابة الملاحظات والرسم وتنظيم المهام بسهولة. …"
drag, startPoint x: 427, startPoint y: 117, endPoint x: 590, endPoint y: 120, distance: 162.7
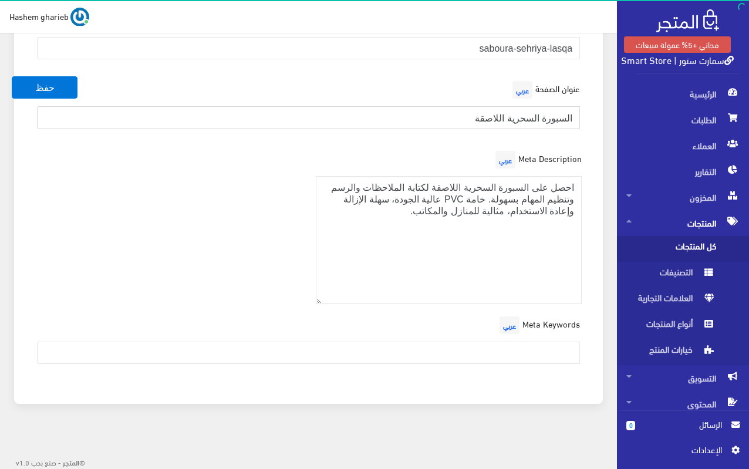
click at [590, 120] on div "URL and handle عربي saboura-sehriya-lasqa عنوان الصفحة عربي السبورة السحرية الل…" at bounding box center [309, 195] width 566 height 393
paste input "– كتابة وتنظيم بدون مسامير أو حفر"
type input "السبورة السحرية اللاصقة – كتابة وتنظيم بدون مسامير أو حفر"
click at [240, 238] on div "Meta Description عربي احصل على السبورة السحرية اللاصقة لكتابة الملاحظات والرسم …" at bounding box center [308, 231] width 561 height 166
click at [500, 354] on input "text" at bounding box center [308, 353] width 543 height 22
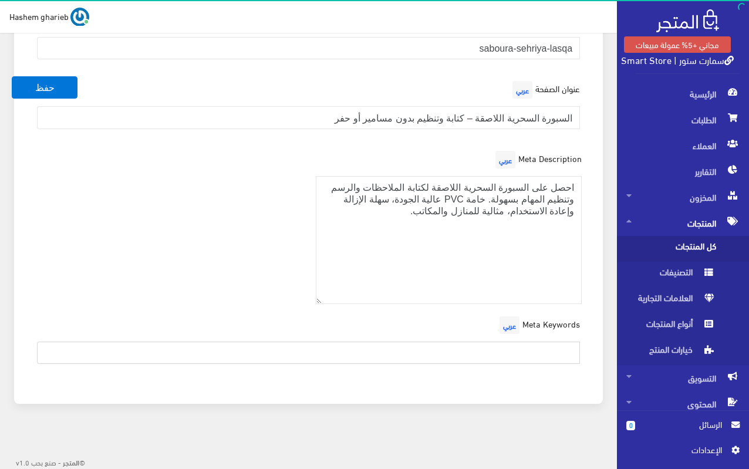
paste input "سبورة لاصقة, سبورة PVC, سبورة للمكتب, سبورة للأطفال, سبورة كتابة, سبورة تنظيم م…"
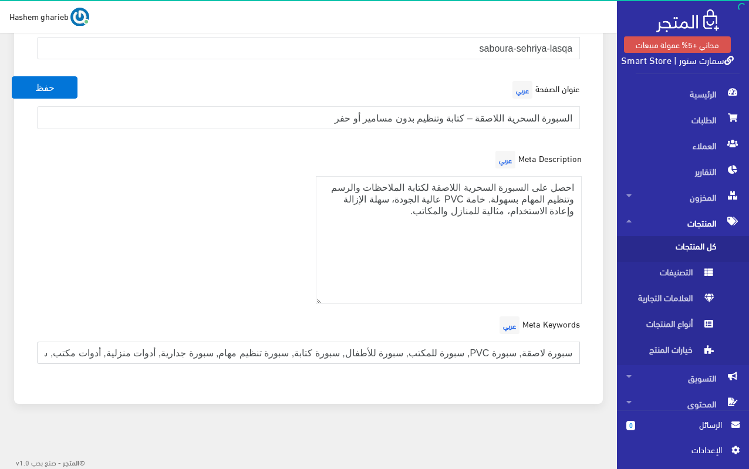
scroll to position [0, -21]
type input "سبورة لاصقة, سبورة PVC, سبورة للمكتب, سبورة للأطفال, سبورة كتابة, سبورة تنظيم م…"
click at [176, 261] on div "Meta Description عربي احصل على السبورة السحرية اللاصقة لكتابة الملاحظات والرسم …" at bounding box center [308, 231] width 561 height 166
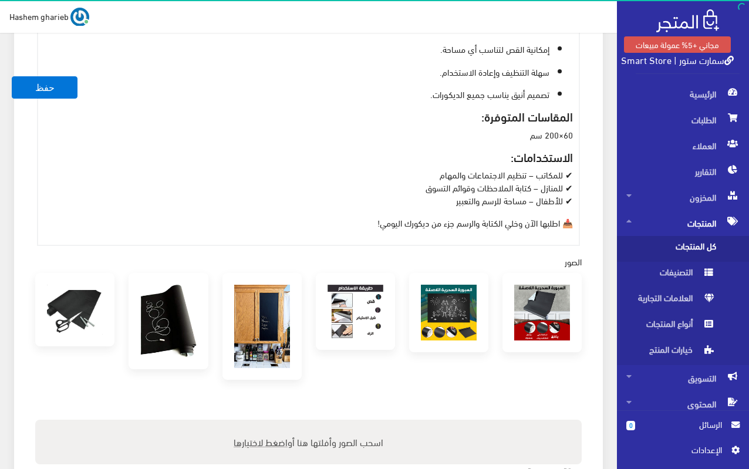
scroll to position [658, 0]
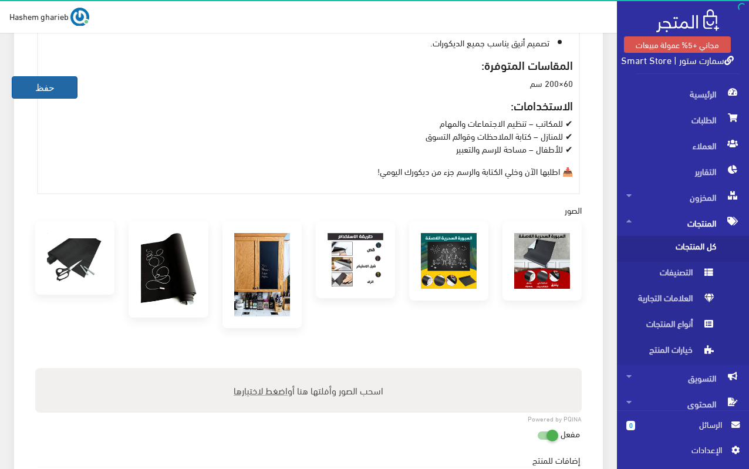
click at [53, 95] on button "حفظ" at bounding box center [45, 87] width 66 height 22
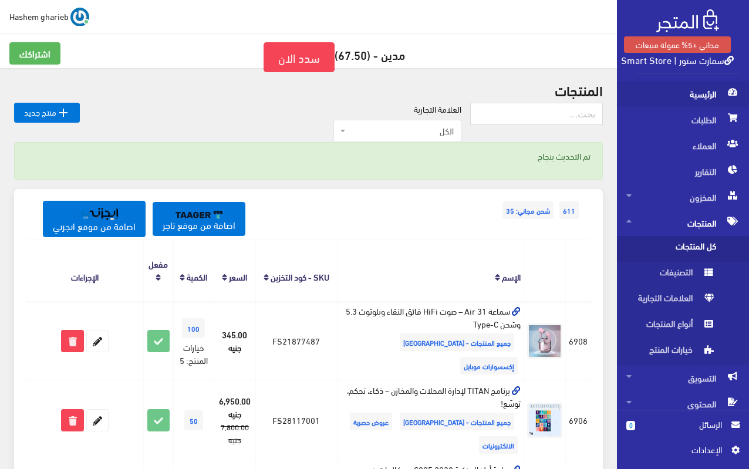
click at [705, 97] on span "الرئيسية" at bounding box center [683, 94] width 113 height 26
